Goal: Go to known website: Go to known website

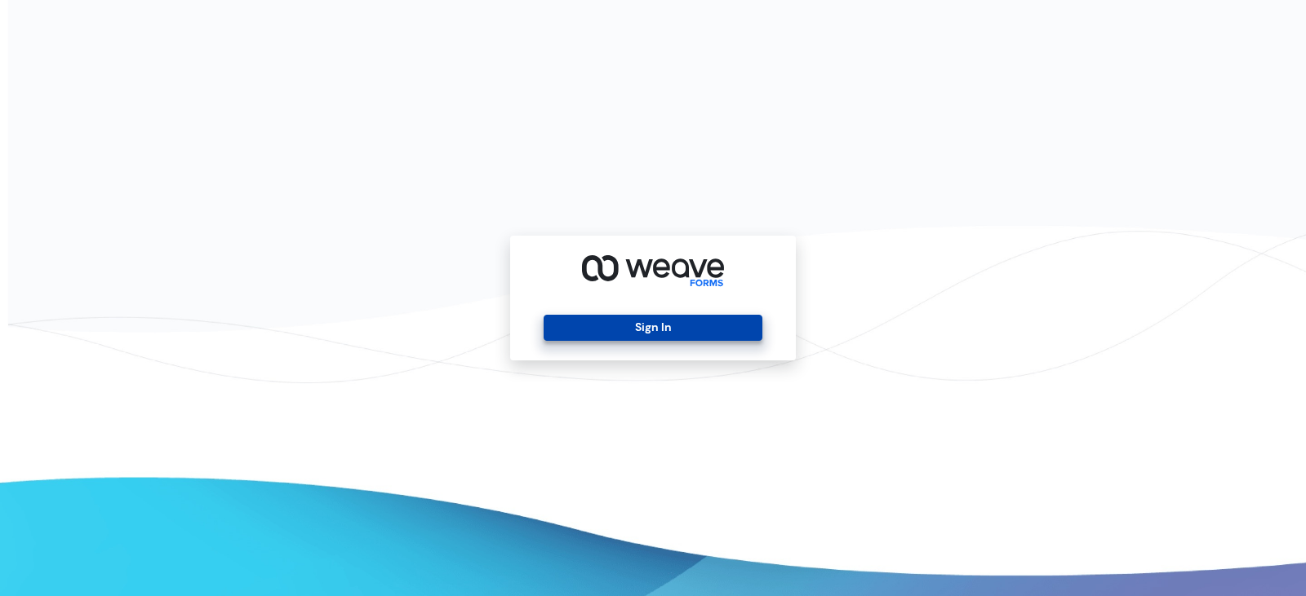
click at [627, 322] on button "Sign In" at bounding box center [652, 328] width 218 height 26
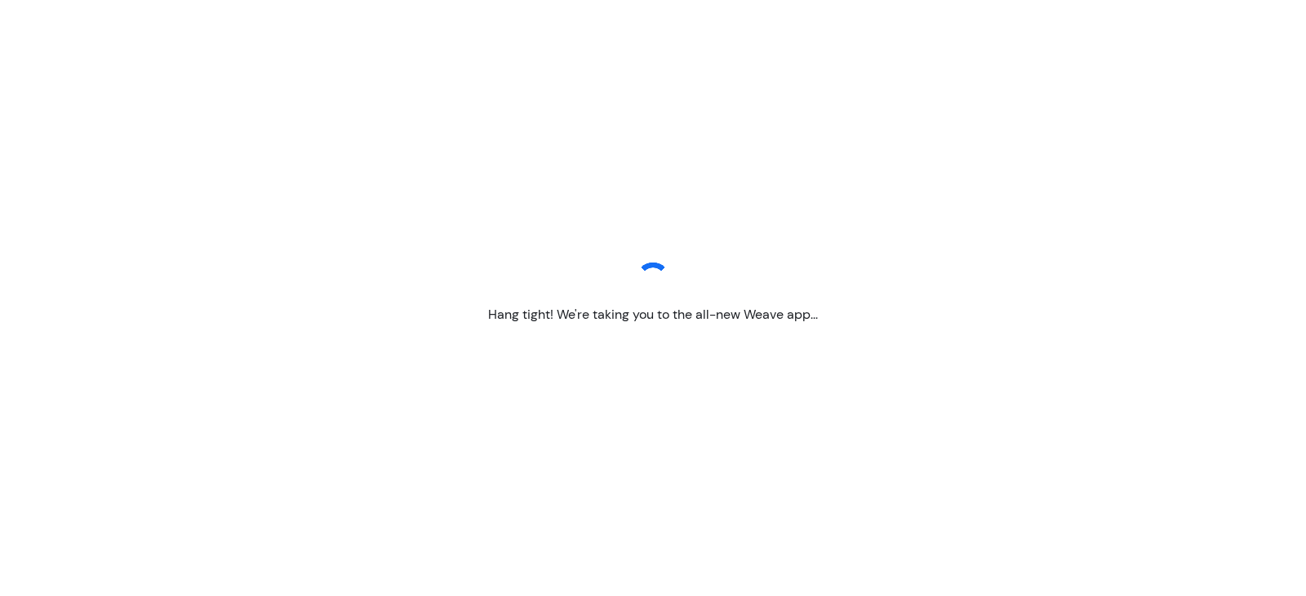
click at [280, 432] on div "Hang tight! We're taking you to the all-new Weave app..." at bounding box center [653, 298] width 1306 height 596
